Goal: Transaction & Acquisition: Book appointment/travel/reservation

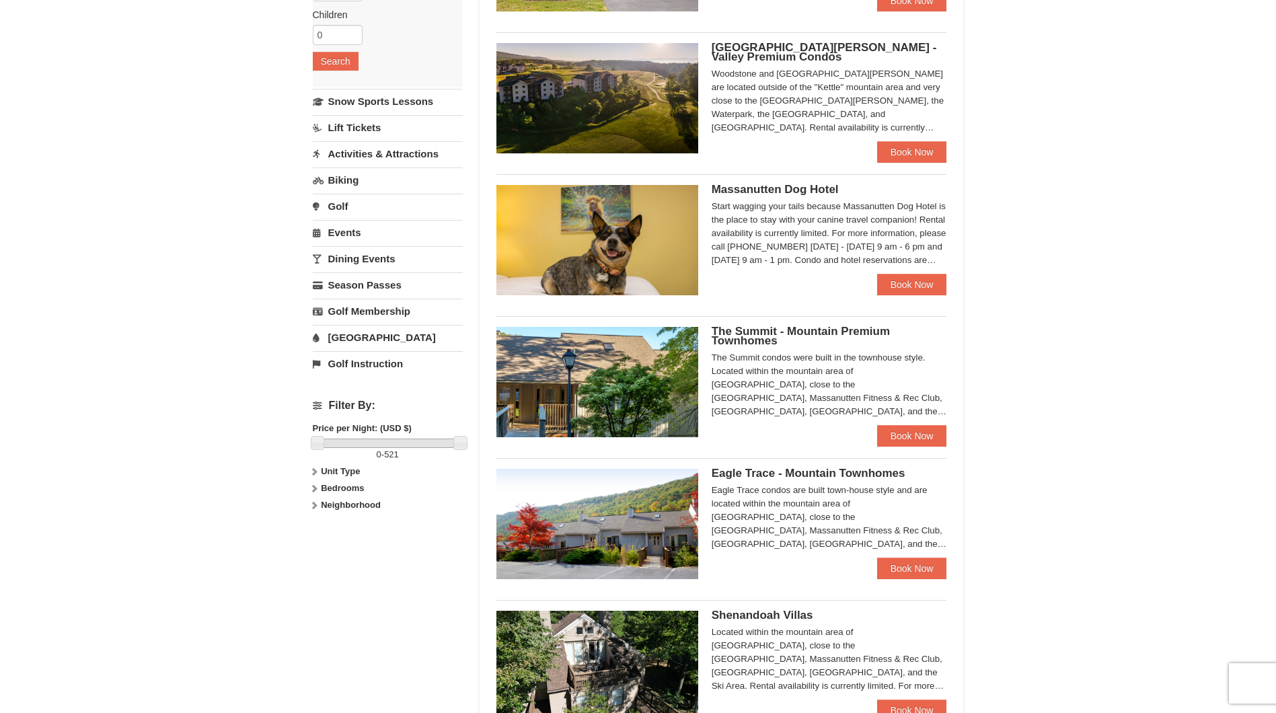
scroll to position [269, 0]
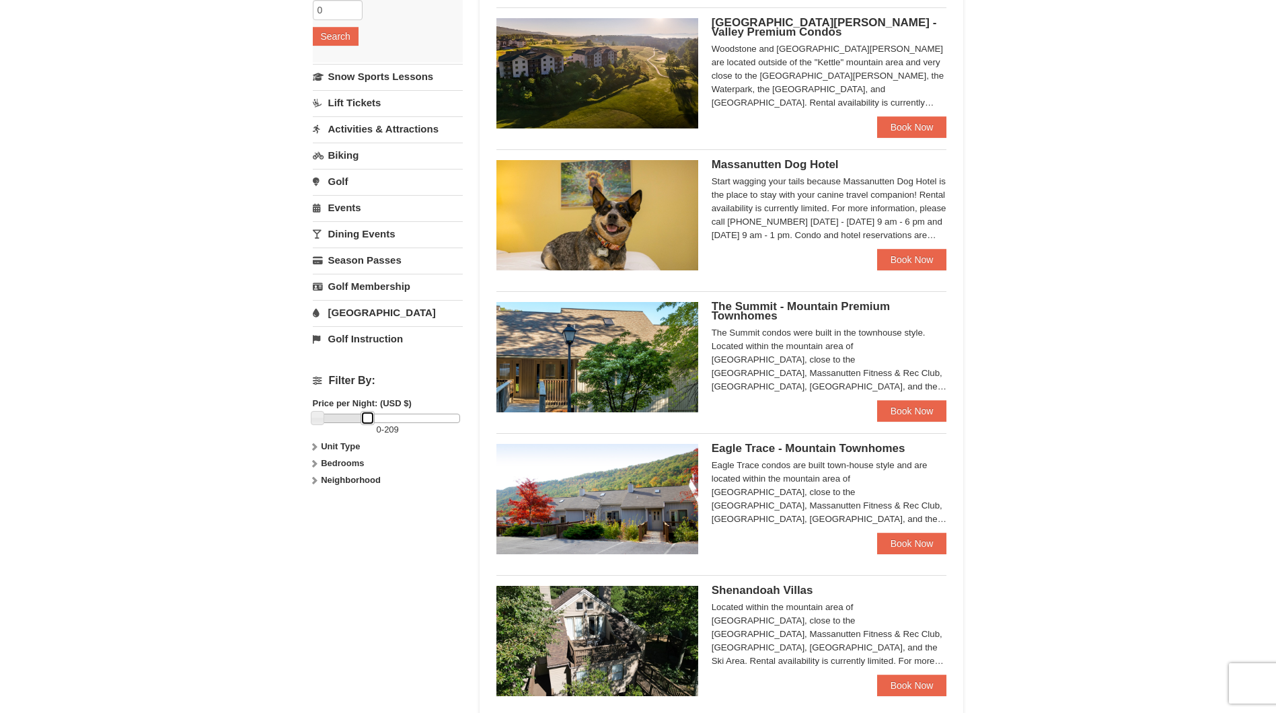
click at [362, 420] on link at bounding box center [366, 417] width 13 height 13
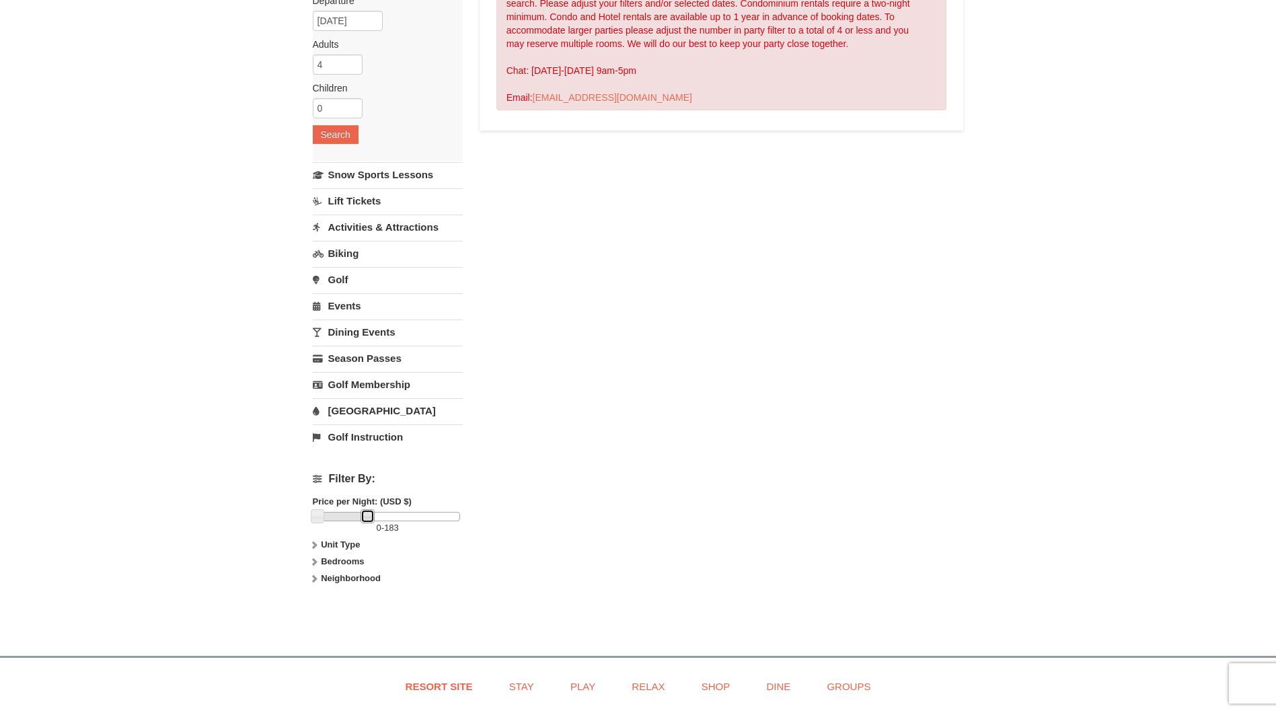
scroll to position [202, 0]
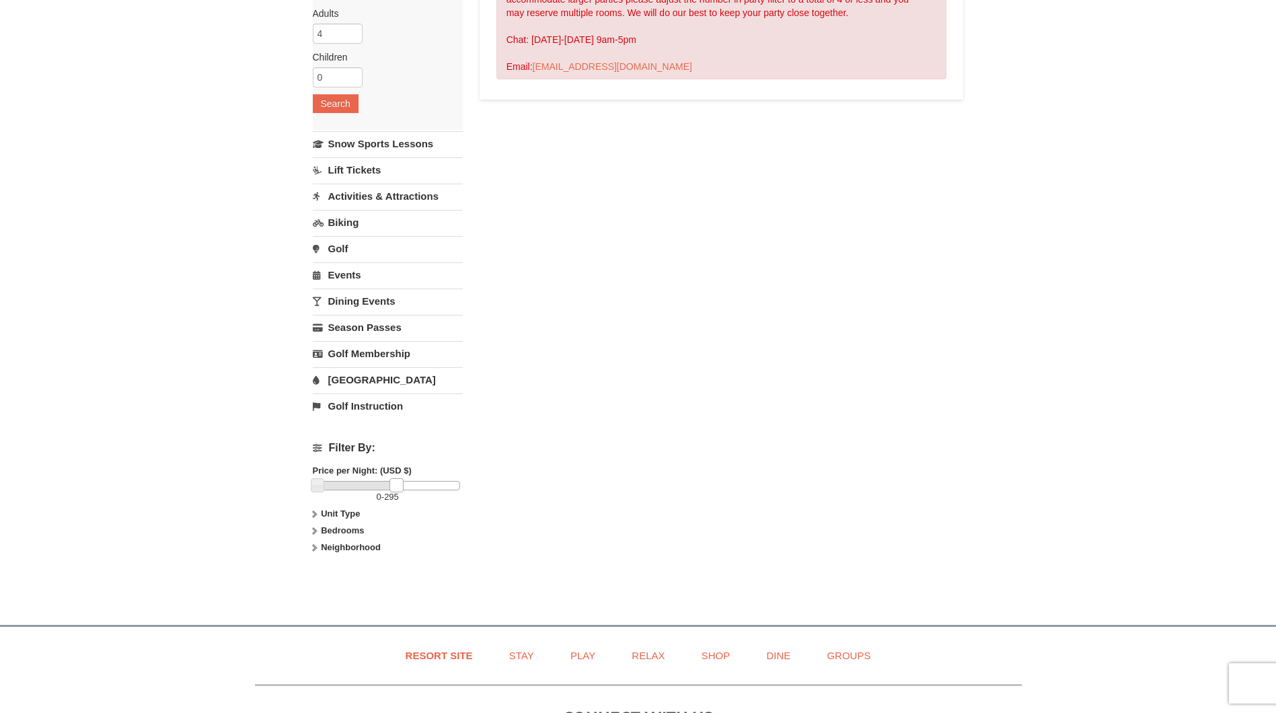
click at [396, 484] on link at bounding box center [395, 484] width 13 height 13
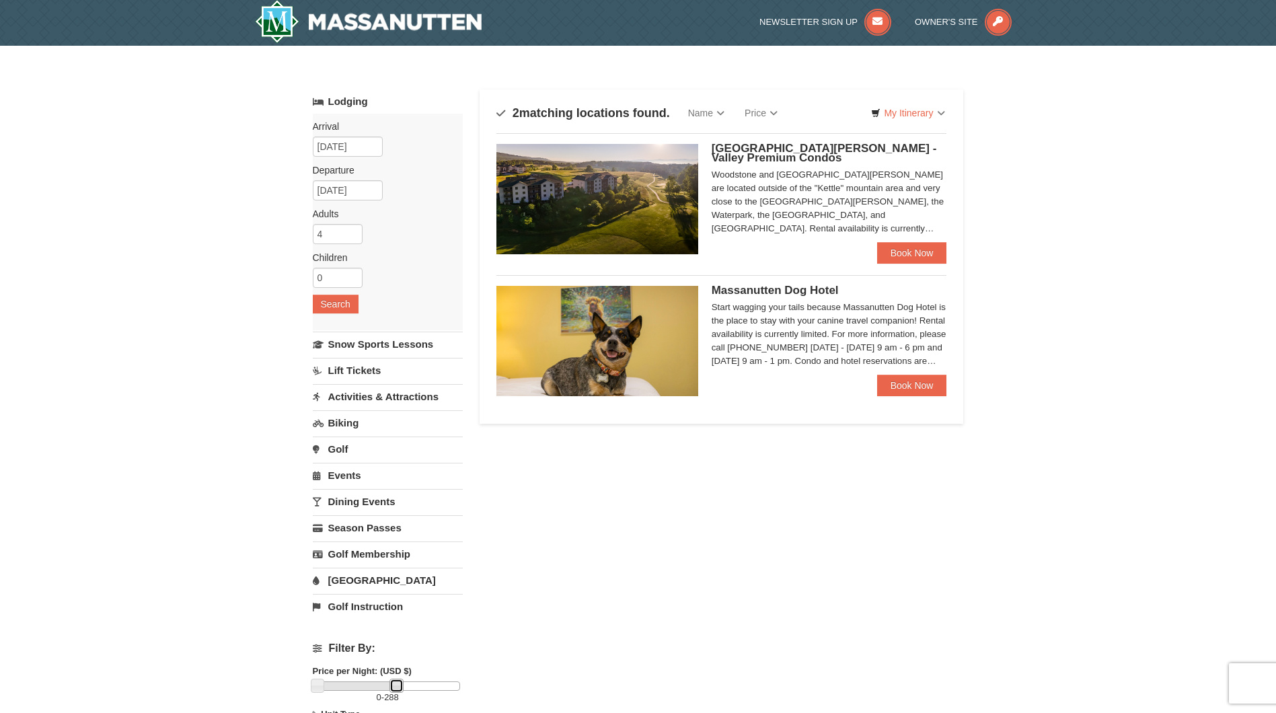
scroll to position [0, 0]
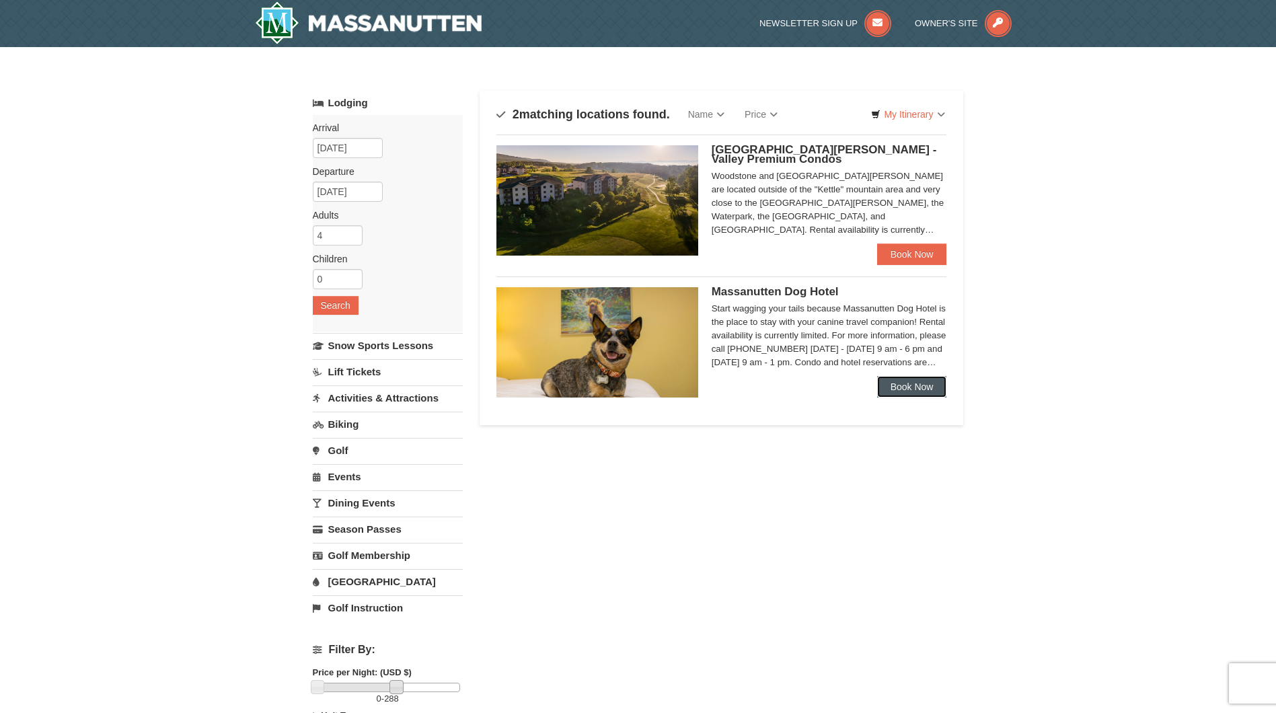
click at [922, 384] on link "Book Now" at bounding box center [912, 387] width 70 height 22
